Goal: Find specific page/section: Find specific page/section

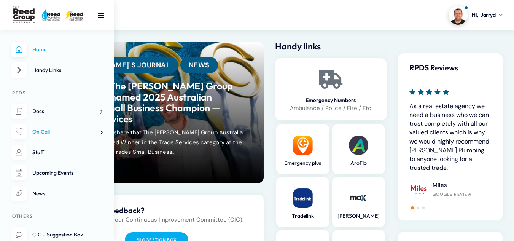
click at [99, 135] on span at bounding box center [99, 132] width 8 height 8
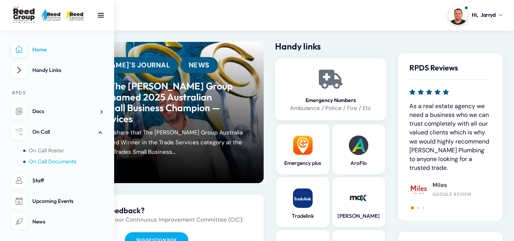
click at [51, 159] on span "On Call Documents" at bounding box center [53, 161] width 48 height 7
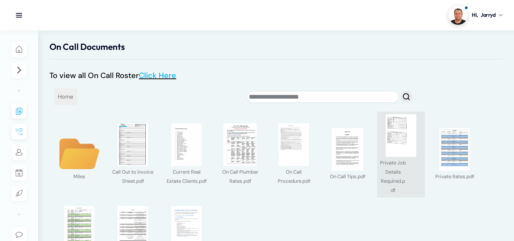
click at [389, 129] on img at bounding box center [401, 135] width 43 height 43
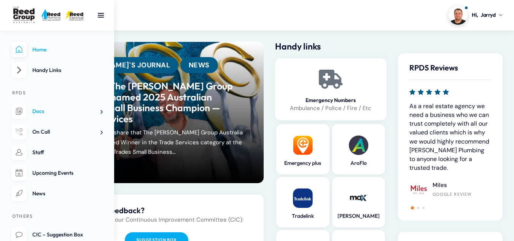
click at [53, 111] on link "Docs" at bounding box center [56, 111] width 91 height 16
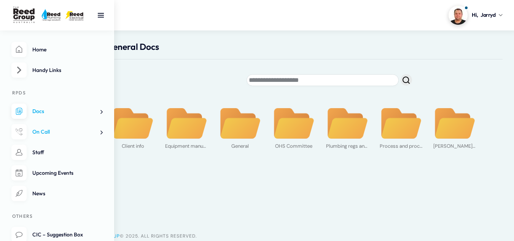
click at [101, 133] on span at bounding box center [99, 132] width 8 height 8
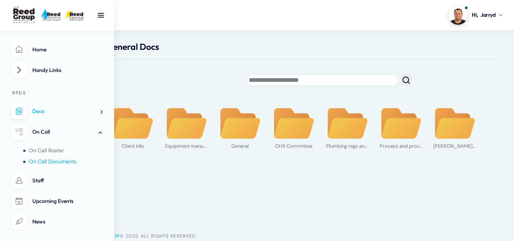
click at [66, 165] on span "On Call Documents" at bounding box center [53, 161] width 48 height 7
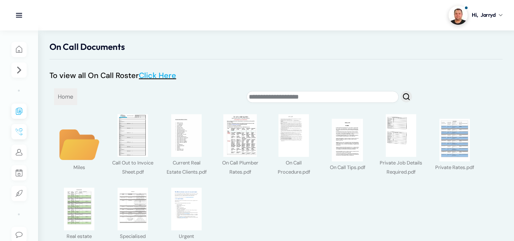
scroll to position [38, 0]
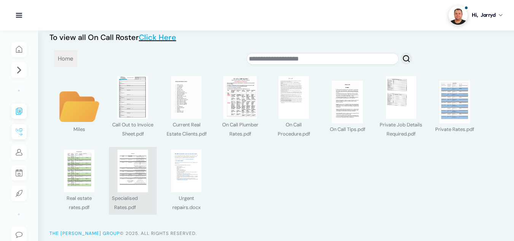
click at [130, 179] on img at bounding box center [132, 170] width 43 height 43
click at [0, 0] on div at bounding box center [0, 0] width 0 height 0
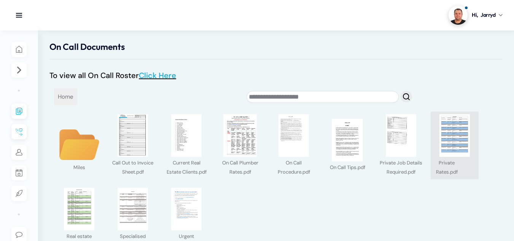
click at [450, 141] on img at bounding box center [454, 135] width 43 height 43
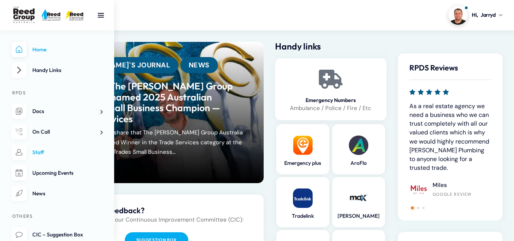
click at [45, 149] on link "Staff" at bounding box center [56, 153] width 91 height 16
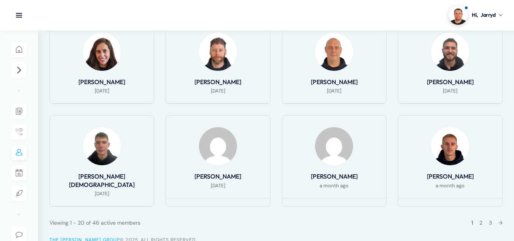
scroll to position [438, 0]
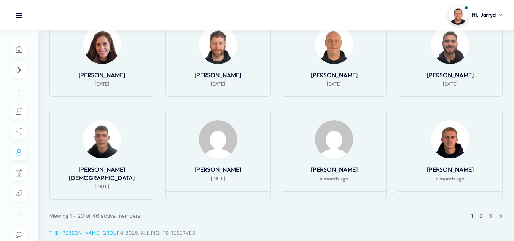
click at [475, 211] on div "1 2 3 →" at bounding box center [484, 215] width 36 height 9
click at [477, 211] on div "1 2 3 →" at bounding box center [484, 215] width 36 height 9
click at [479, 212] on link "2" at bounding box center [480, 215] width 3 height 7
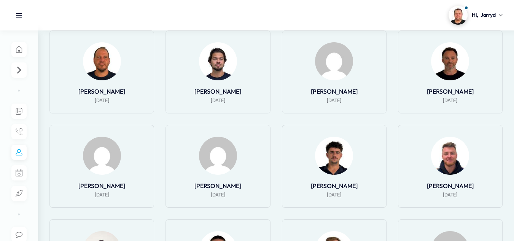
scroll to position [417, 0]
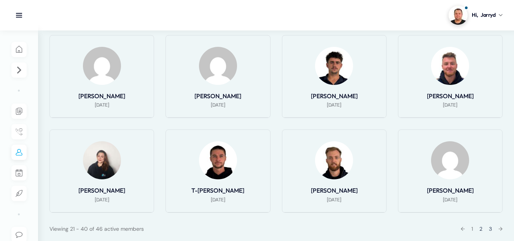
click at [489, 228] on link "3" at bounding box center [490, 228] width 3 height 7
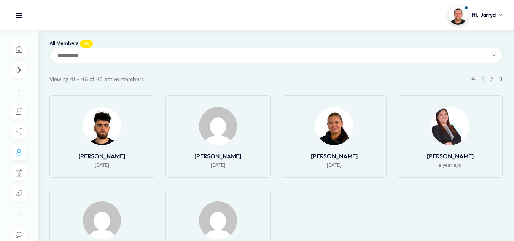
scroll to position [0, 0]
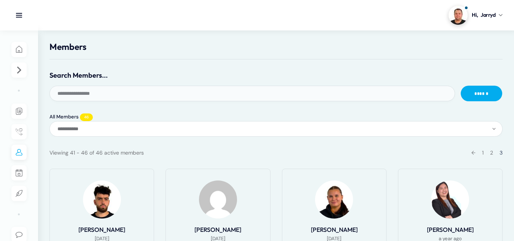
click at [124, 95] on input "Search Members..." at bounding box center [251, 94] width 405 height 16
type input "****"
click at [461, 86] on input "******" at bounding box center [481, 94] width 41 height 16
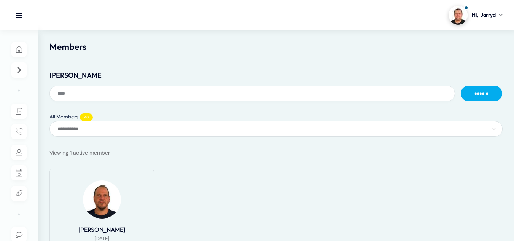
click at [105, 195] on img at bounding box center [102, 199] width 38 height 38
